Goal: Transaction & Acquisition: Book appointment/travel/reservation

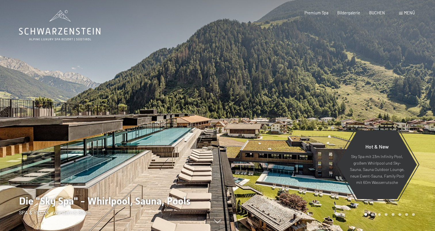
click at [375, 13] on span "BUCHEN" at bounding box center [377, 12] width 16 height 5
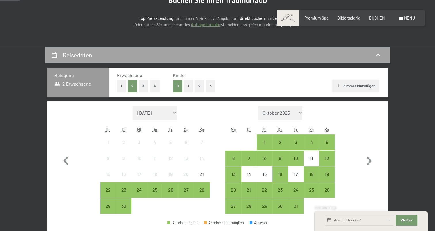
scroll to position [86, 0]
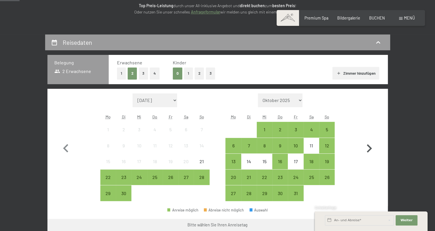
click at [367, 150] on icon "button" at bounding box center [369, 148] width 17 height 17
select select "[DATE]"
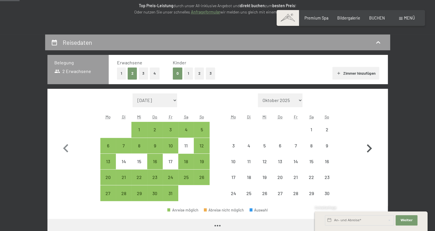
click at [367, 150] on icon "button" at bounding box center [369, 148] width 17 height 17
select select "[DATE]"
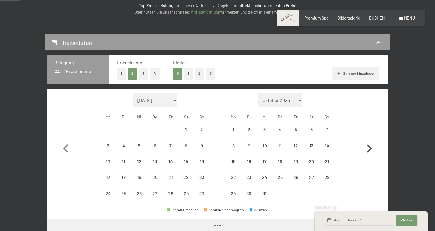
select select "[DATE]"
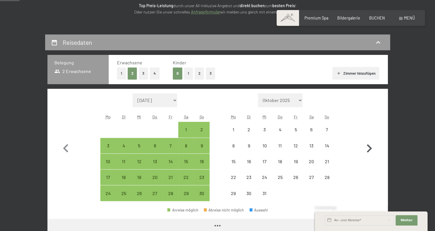
select select "[DATE]"
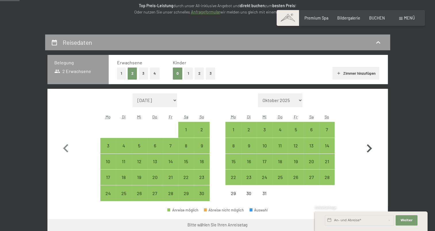
scroll to position [115, 0]
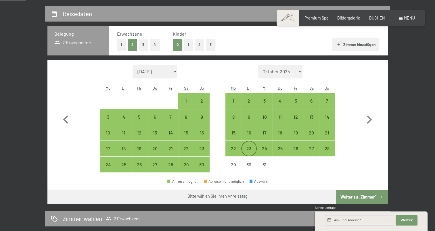
click at [248, 149] on div "23" at bounding box center [249, 153] width 14 height 14
select select "[DATE]"
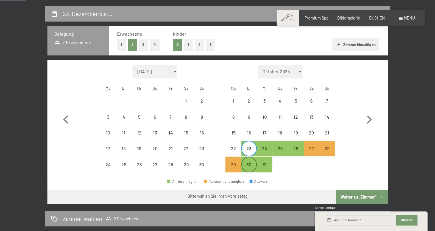
click at [247, 166] on div "30" at bounding box center [249, 169] width 14 height 14
select select "[DATE]"
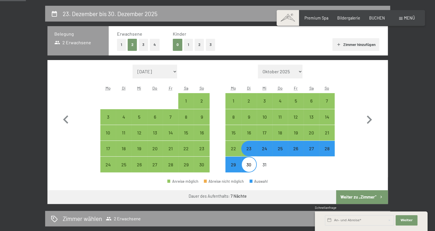
click at [372, 199] on button "Weiter zu „Zimmer“" at bounding box center [361, 197] width 51 height 14
select select "[DATE]"
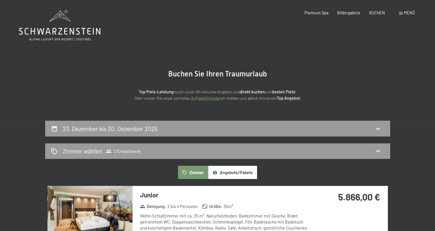
scroll to position [0, 0]
click at [108, 150] on icon at bounding box center [109, 151] width 6 height 6
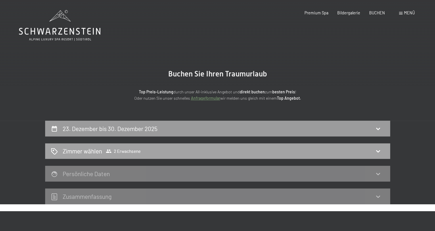
click at [109, 150] on icon at bounding box center [108, 151] width 5 height 3
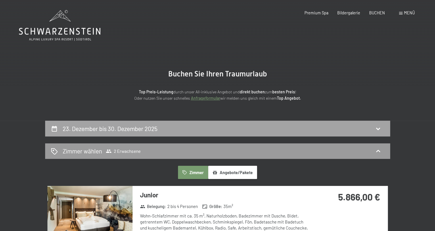
click at [126, 131] on h2 "23. Dezember bis 30. Dezember 2025" at bounding box center [110, 128] width 95 height 7
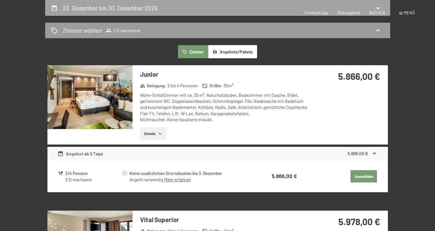
select select "[DATE]"
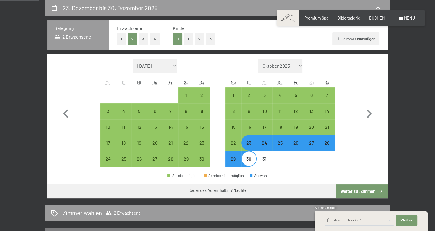
click at [155, 42] on button "4" at bounding box center [155, 39] width 10 height 12
select select "[DATE]"
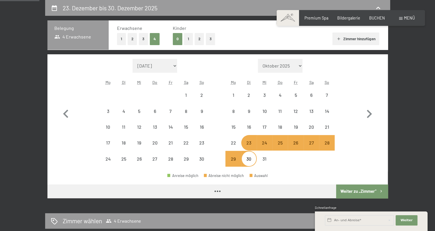
select select "[DATE]"
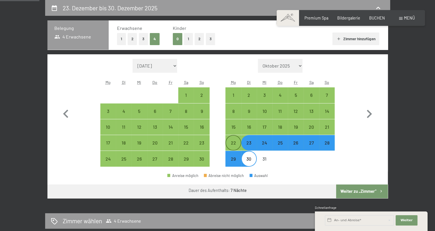
click at [231, 145] on div "22" at bounding box center [233, 148] width 14 height 14
select select "[DATE]"
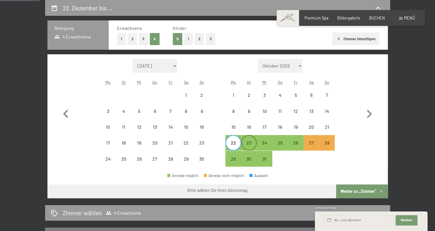
click at [251, 143] on div "23" at bounding box center [249, 148] width 14 height 14
select select "[DATE]"
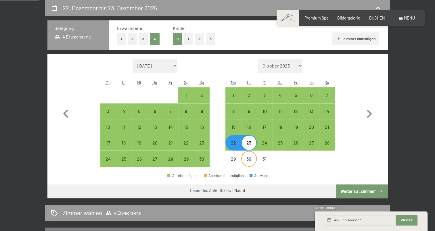
click at [250, 159] on div "30" at bounding box center [249, 164] width 14 height 14
select select "[DATE]"
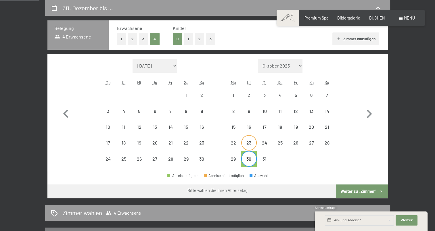
click at [248, 144] on div "23" at bounding box center [249, 148] width 14 height 14
select select "[DATE]"
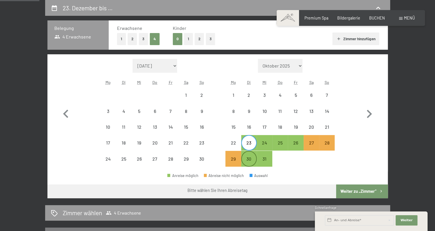
click at [250, 158] on div "30" at bounding box center [249, 164] width 14 height 14
select select "[DATE]"
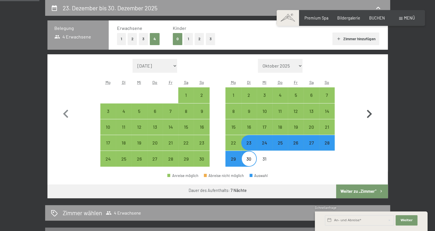
click at [369, 113] on icon "button" at bounding box center [369, 114] width 17 height 17
select select "[DATE]"
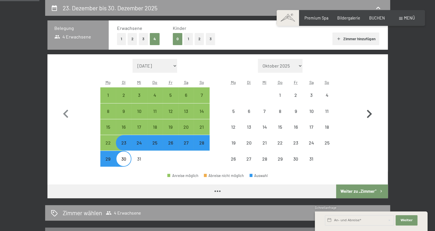
select select "[DATE]"
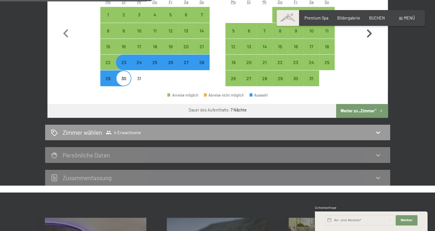
scroll to position [207, 0]
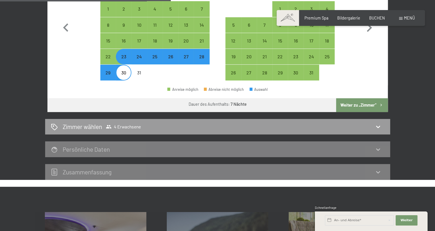
click at [366, 105] on button "Weiter zu „Zimmer“" at bounding box center [361, 105] width 51 height 14
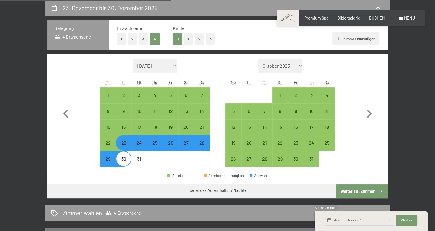
select select "[DATE]"
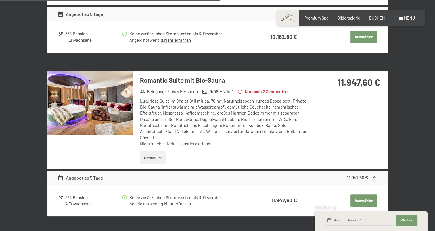
scroll to position [408, 0]
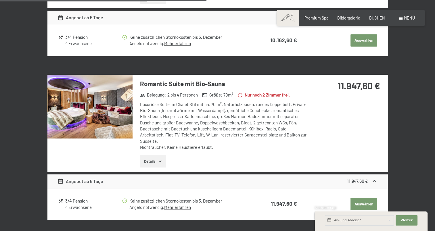
click at [160, 161] on icon "button" at bounding box center [160, 161] width 5 height 5
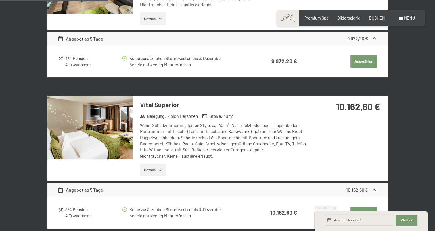
scroll to position [150, 0]
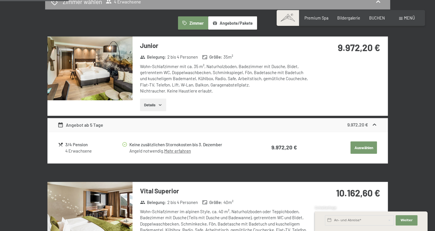
click at [158, 103] on icon "button" at bounding box center [160, 105] width 5 height 5
